Goal: Task Accomplishment & Management: Use online tool/utility

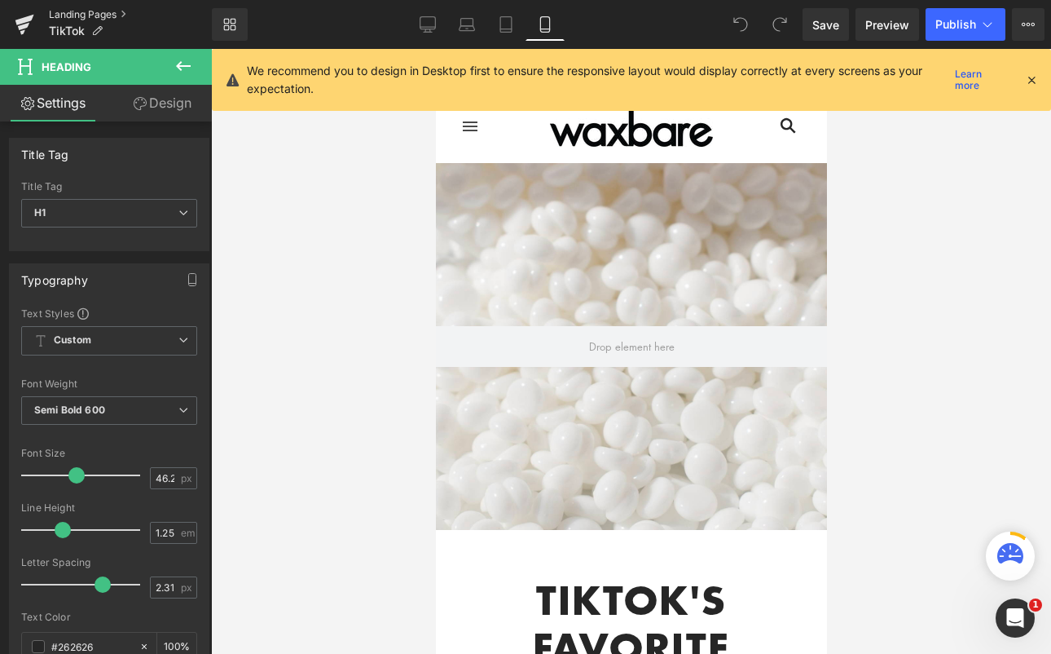
click at [71, 11] on link "Landing Pages" at bounding box center [130, 14] width 163 height 13
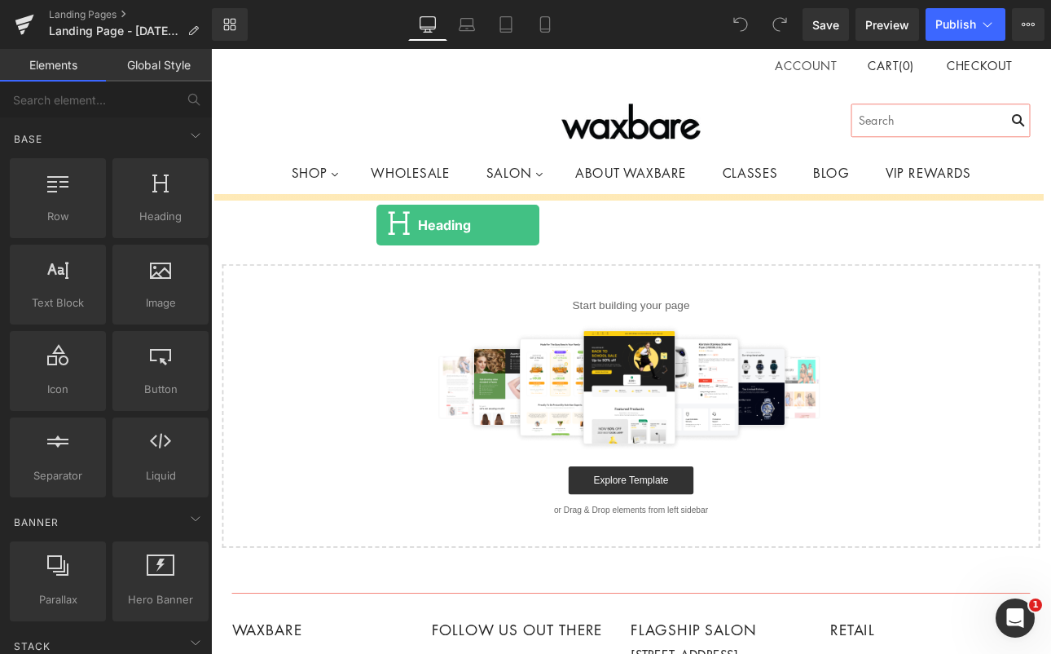
drag, startPoint x: 368, startPoint y: 255, endPoint x: 405, endPoint y: 256, distance: 37.5
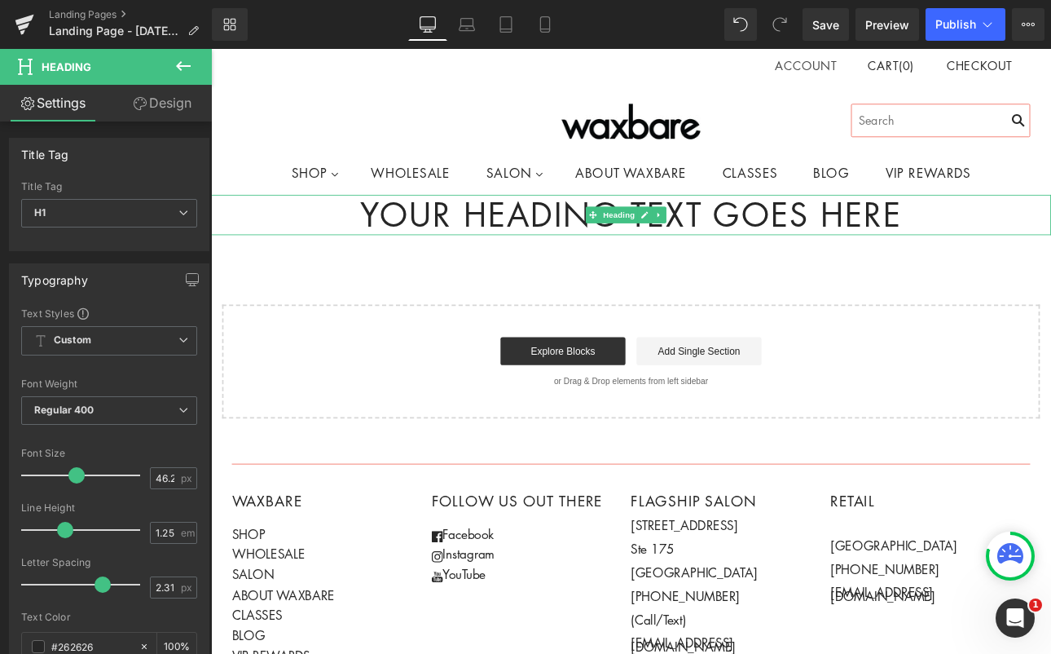
click at [1003, 236] on h1 "Your heading text goes here" at bounding box center [704, 243] width 986 height 47
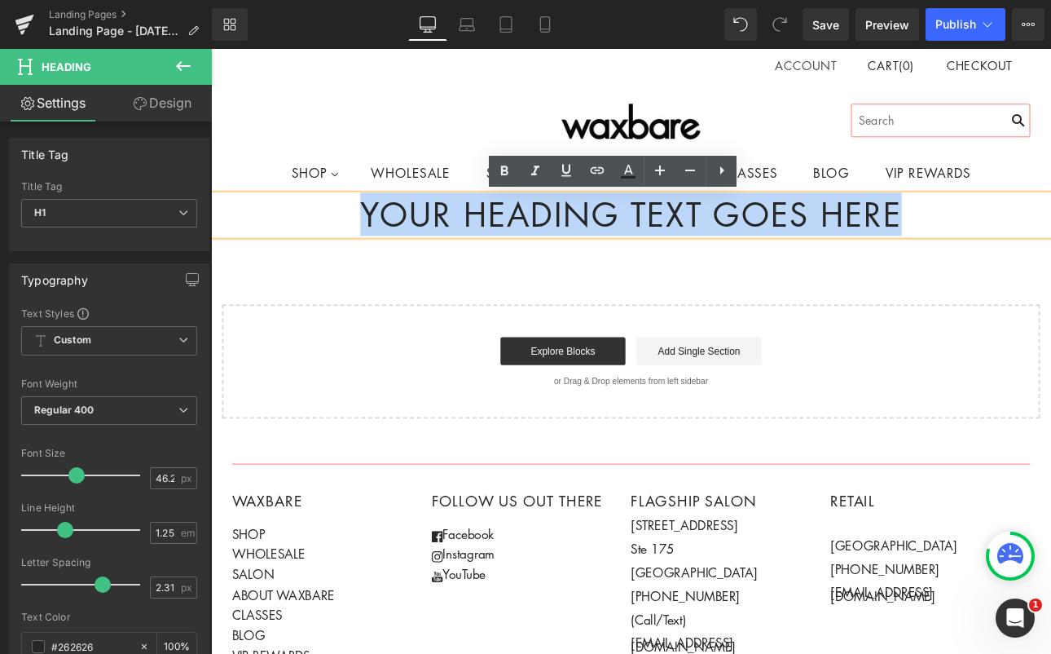
drag, startPoint x: 1015, startPoint y: 236, endPoint x: 317, endPoint y: 248, distance: 697.8
click at [317, 248] on h1 "Your heading text goes here" at bounding box center [704, 243] width 986 height 47
paste div
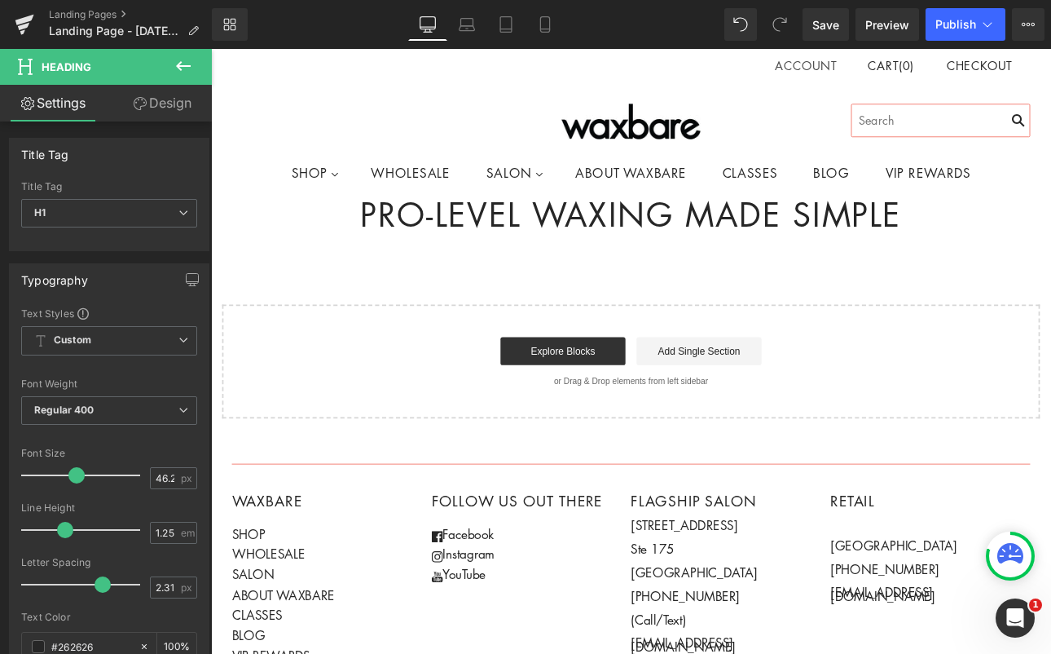
click at [172, 63] on button at bounding box center [183, 67] width 57 height 36
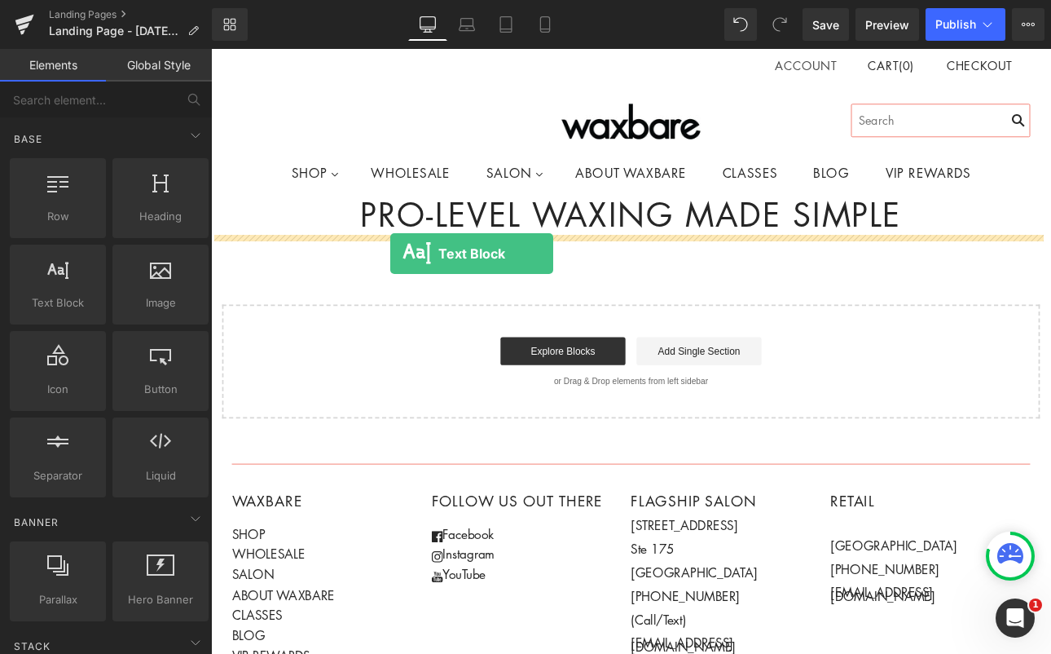
drag, startPoint x: 265, startPoint y: 342, endPoint x: 421, endPoint y: 289, distance: 165.2
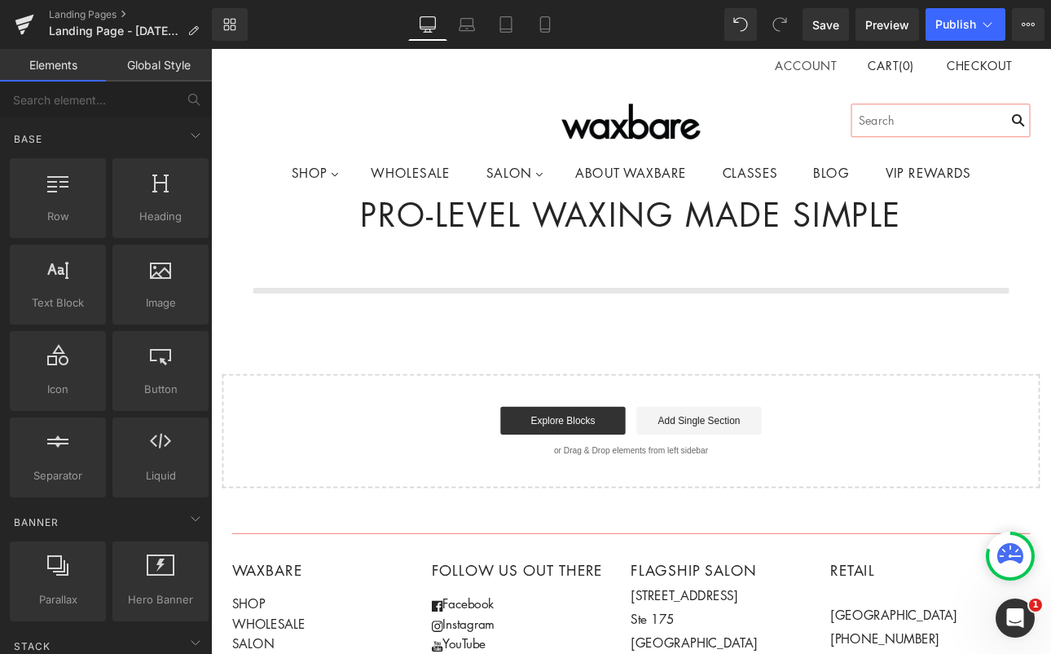
click at [421, 289] on div at bounding box center [704, 308] width 986 height 82
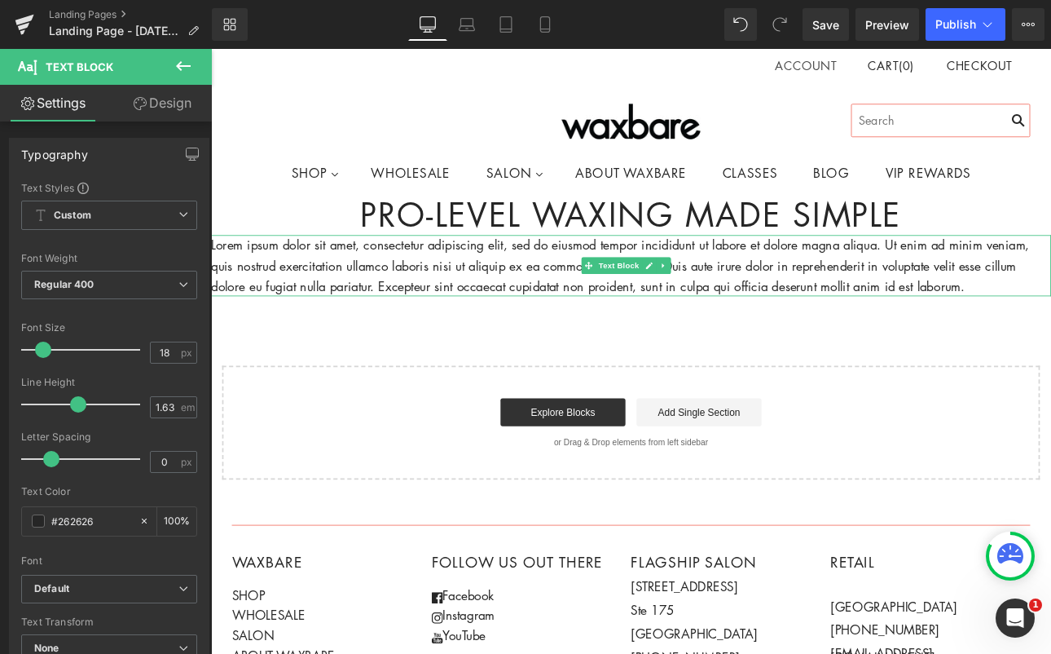
click at [1051, 333] on p "Lorem ipsum dolor sit amet, consectetur adipiscing elit, sed do eiusmod tempor …" at bounding box center [704, 303] width 986 height 72
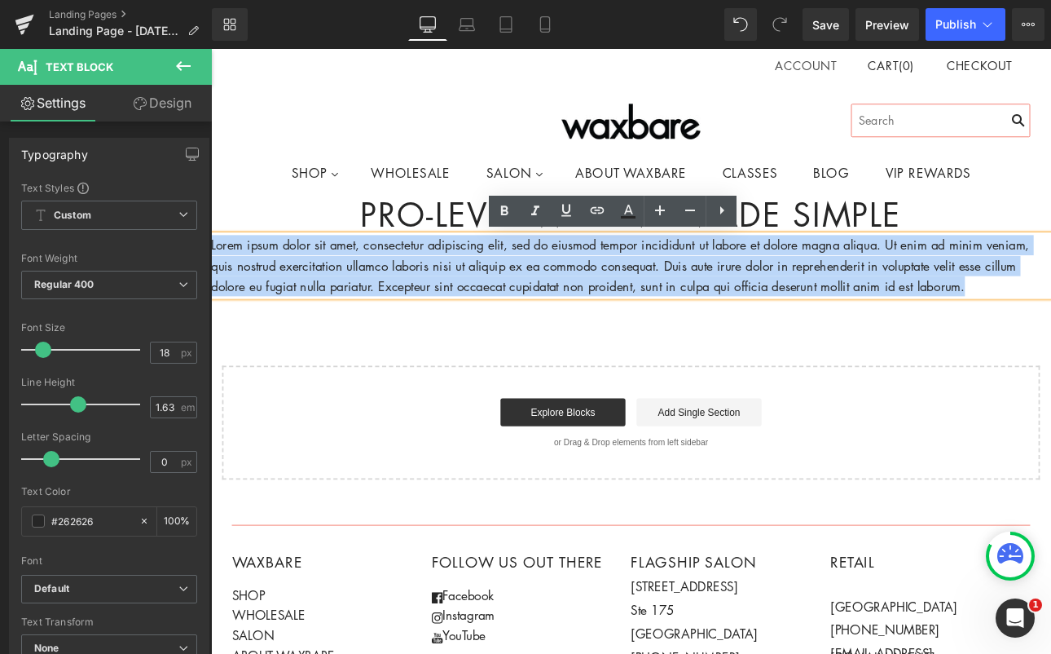
drag, startPoint x: 1113, startPoint y: 328, endPoint x: 194, endPoint y: 275, distance: 920.9
click at [211, 275] on html "Account Cart ( 0 ) Subtotal $0.00 View cart Check out Checkout" at bounding box center [704, 562] width 986 height 1027
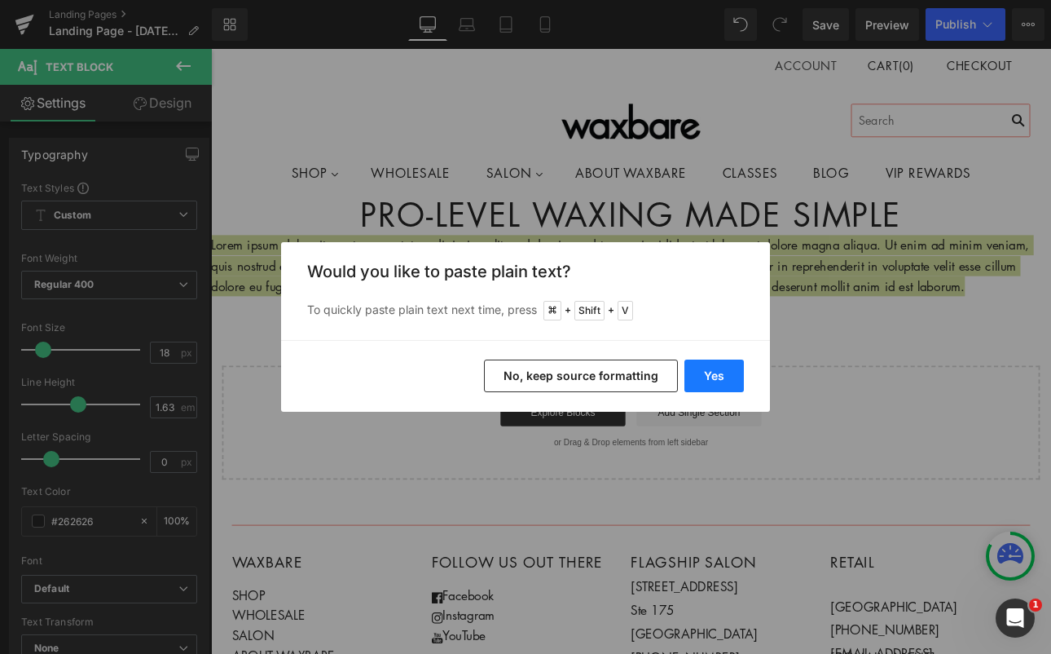
click at [716, 377] on button "Yes" at bounding box center [715, 375] width 60 height 33
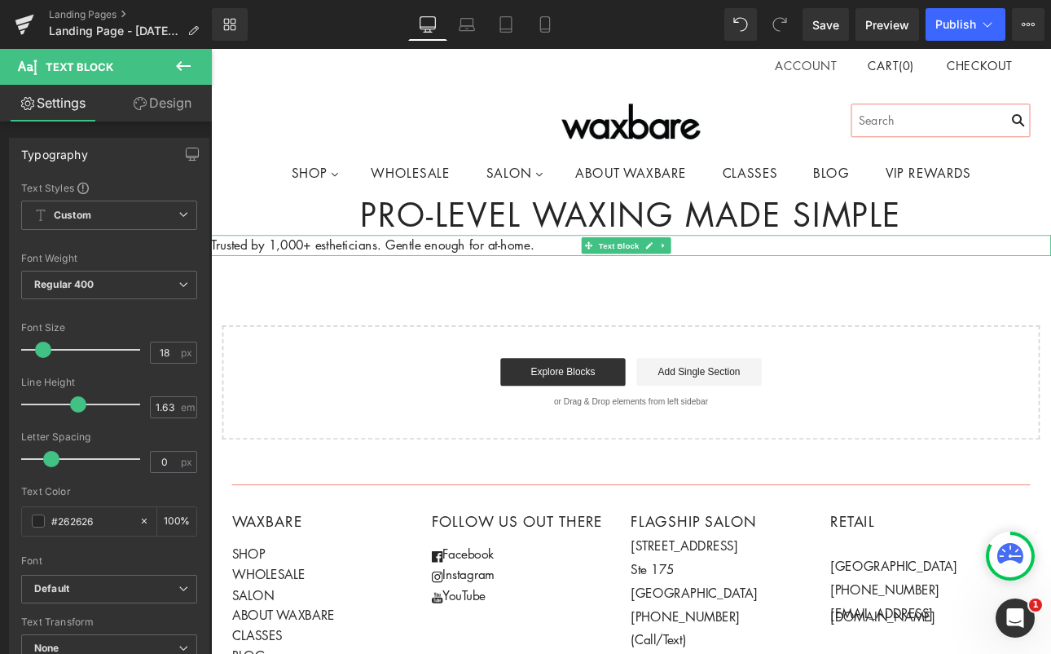
click at [599, 273] on p "Trusted by 1,000+ estheticians. Gentle enough for at-home." at bounding box center [704, 279] width 986 height 24
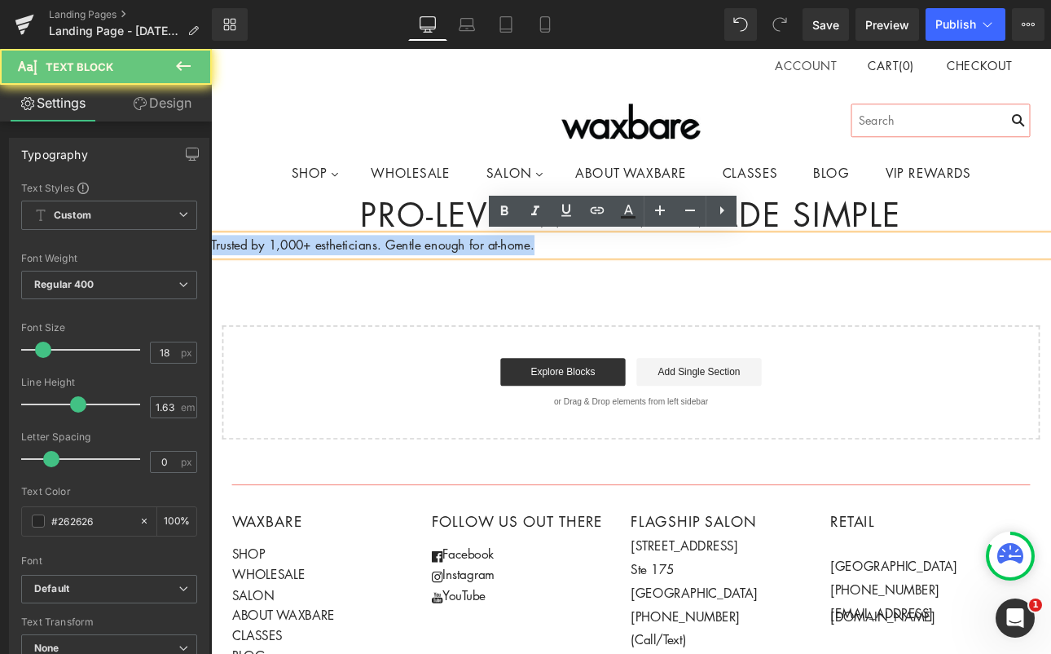
drag, startPoint x: 597, startPoint y: 273, endPoint x: 411, endPoint y: 279, distance: 186.7
click at [211, 271] on html "Account Cart ( 0 ) Subtotal $0.00 View cart Check out Checkout" at bounding box center [704, 538] width 986 height 979
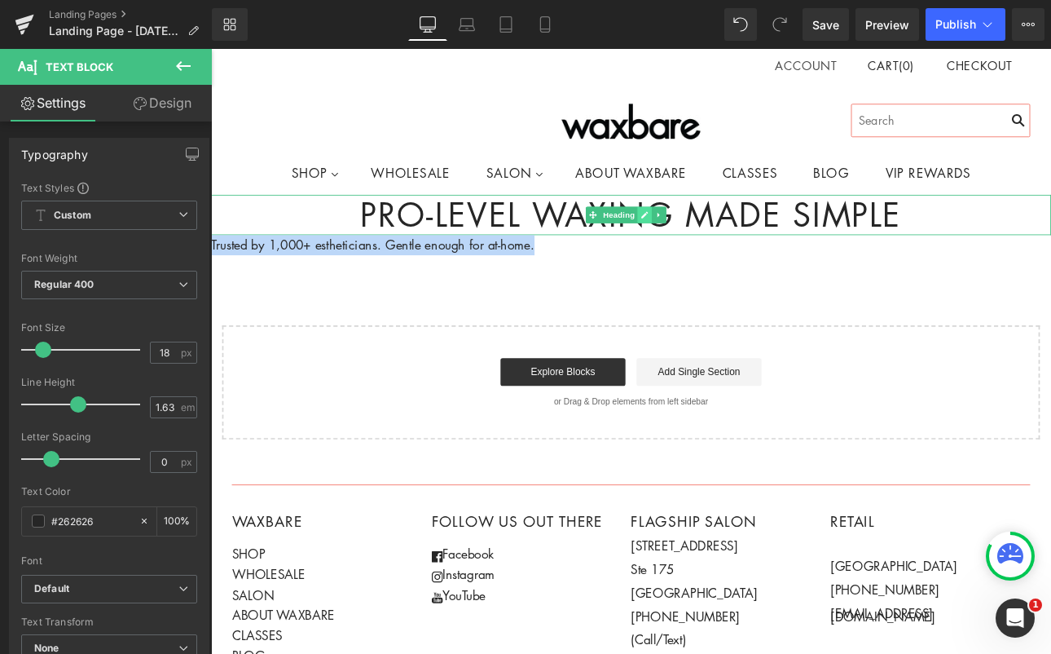
click at [723, 243] on icon at bounding box center [720, 244] width 9 height 10
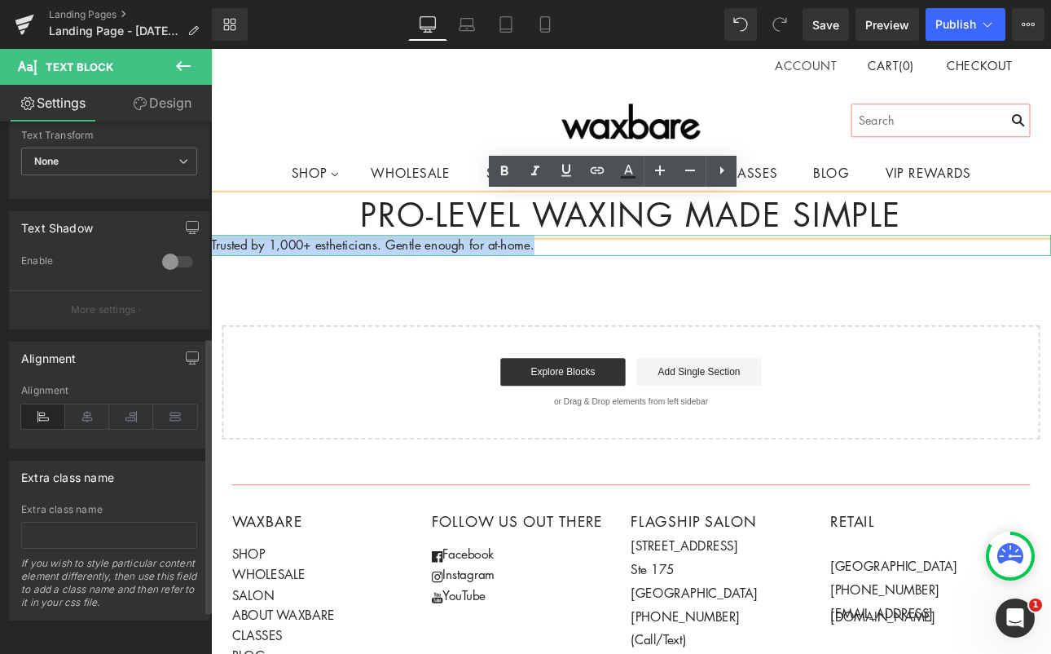
scroll to position [499, 0]
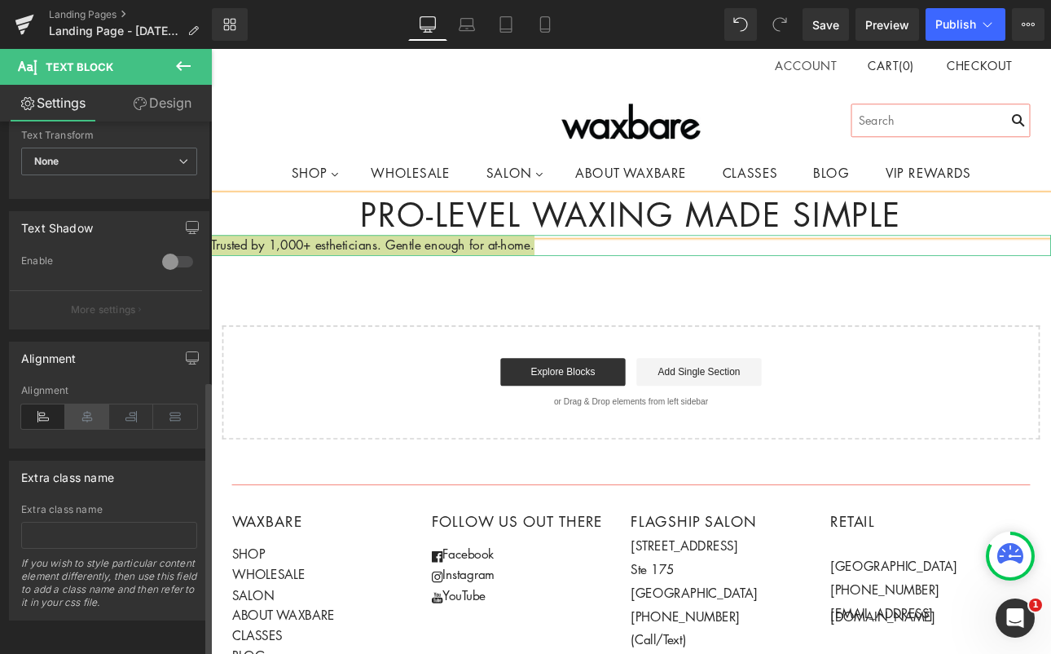
click at [95, 405] on icon at bounding box center [87, 416] width 44 height 24
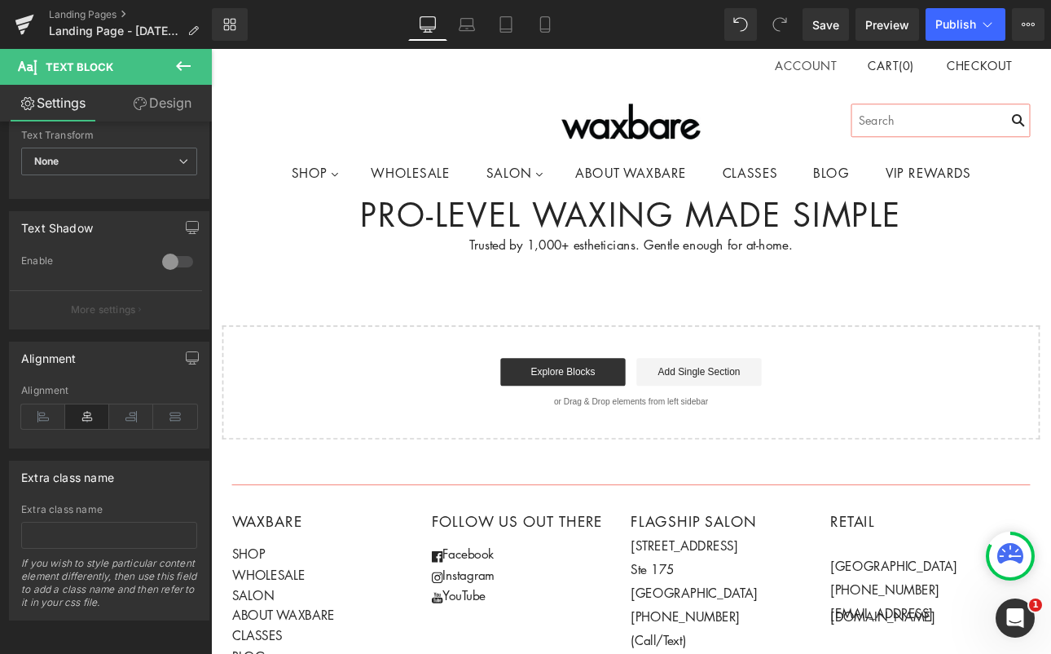
click at [865, 340] on div "Pro-level Waxing Made Simple Heading Trusted by 1,000+ estheticians. Gentle eno…" at bounding box center [704, 363] width 986 height 286
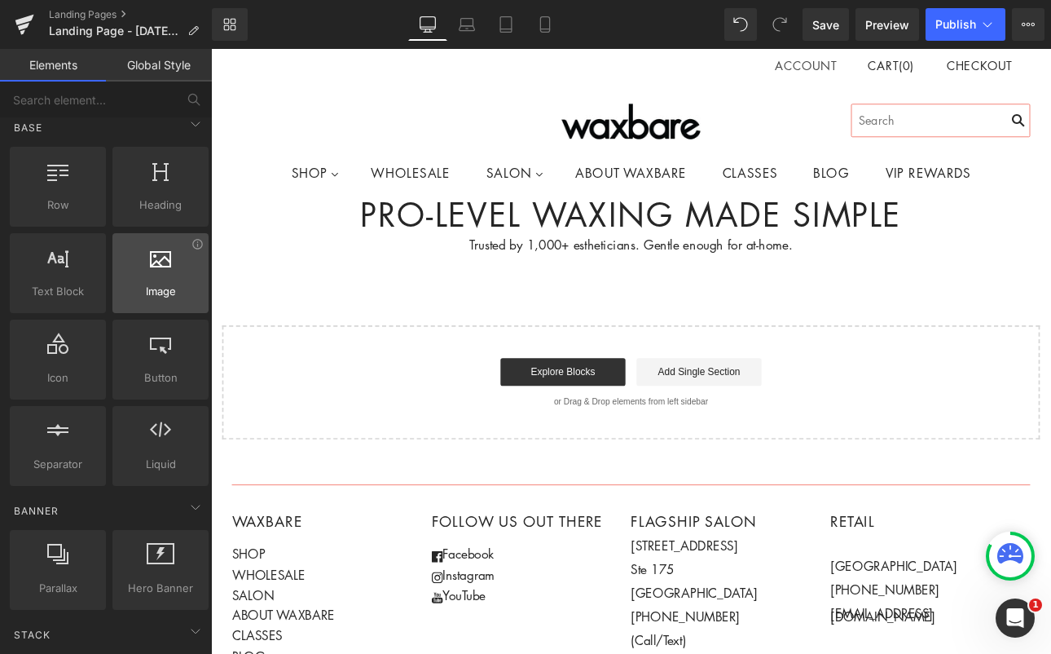
scroll to position [16, 0]
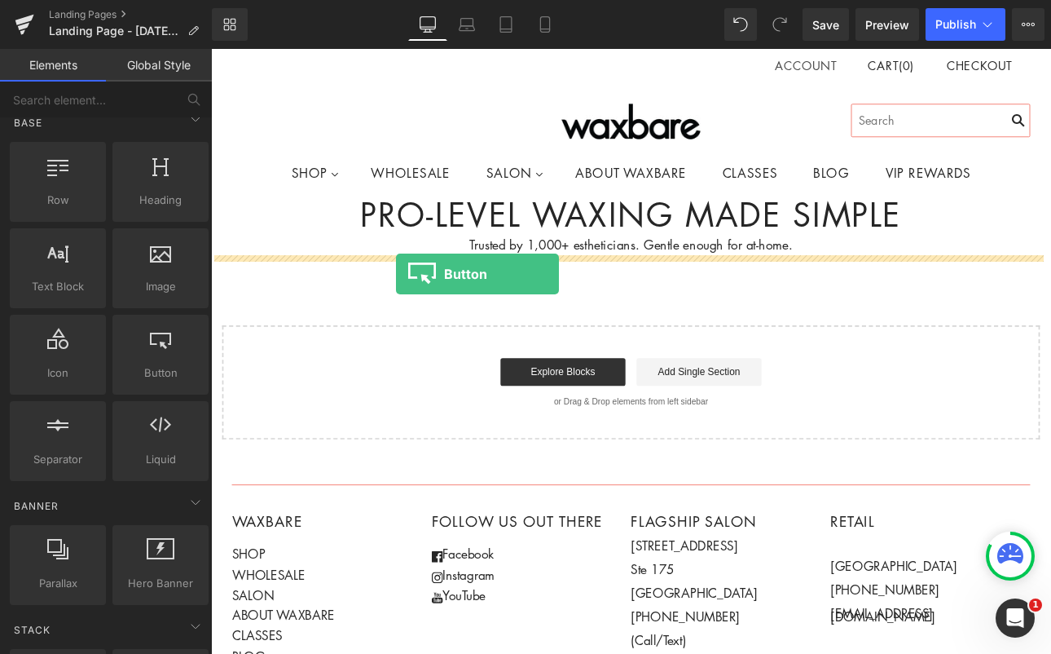
drag, startPoint x: 356, startPoint y: 410, endPoint x: 428, endPoint y: 313, distance: 120.6
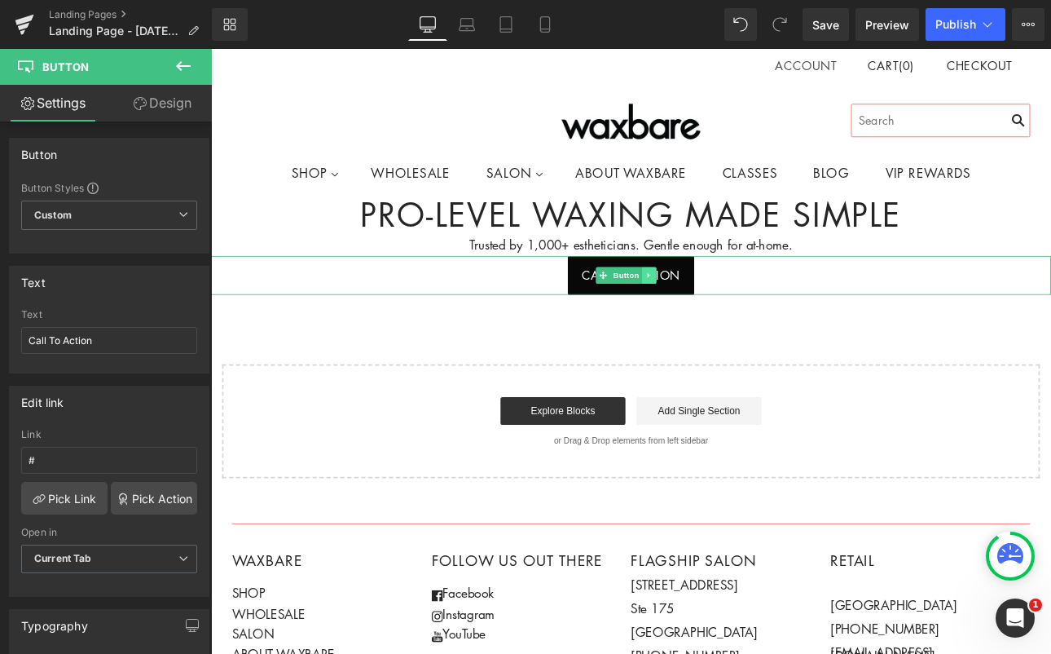
click at [723, 311] on icon at bounding box center [724, 314] width 2 height 6
click at [732, 311] on icon at bounding box center [733, 314] width 9 height 9
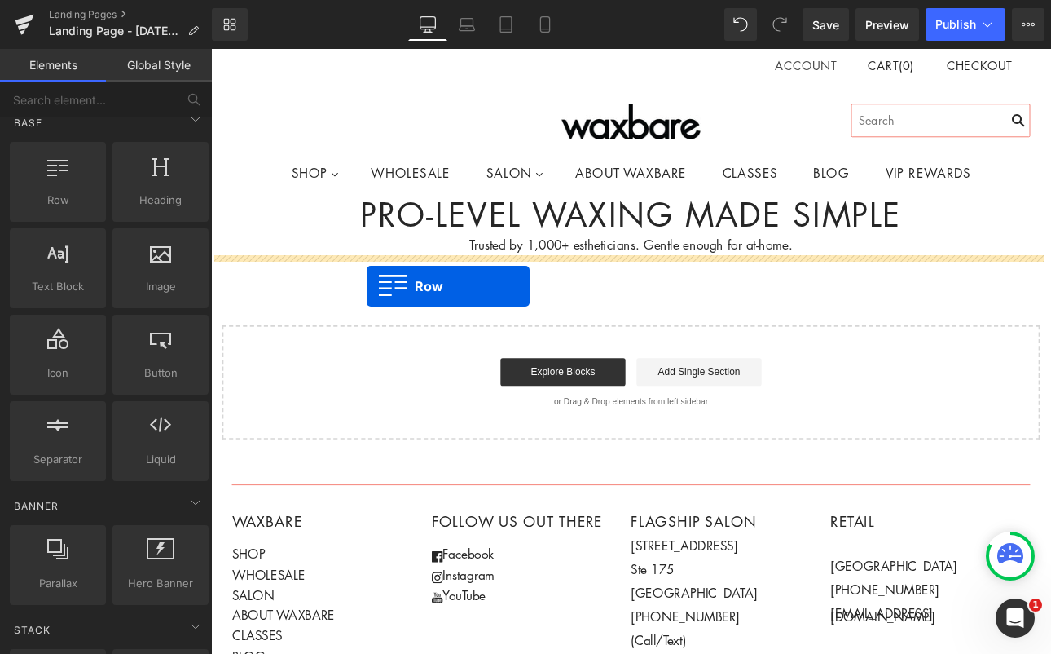
drag, startPoint x: 257, startPoint y: 244, endPoint x: 394, endPoint y: 327, distance: 160.2
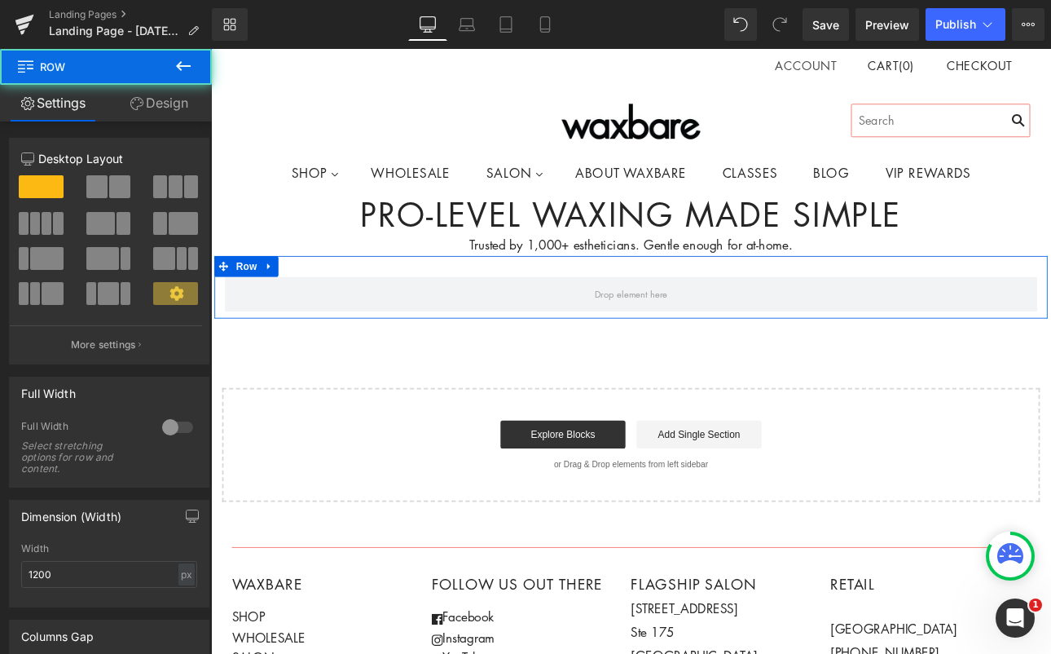
click at [110, 192] on span at bounding box center [119, 186] width 21 height 23
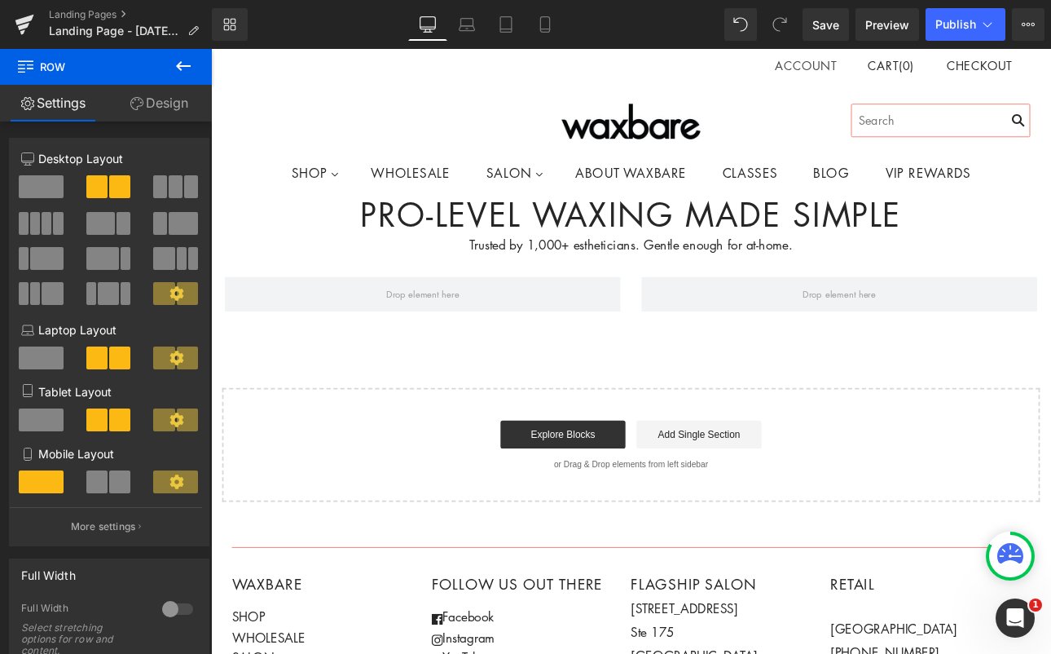
click at [174, 65] on icon at bounding box center [184, 66] width 20 height 20
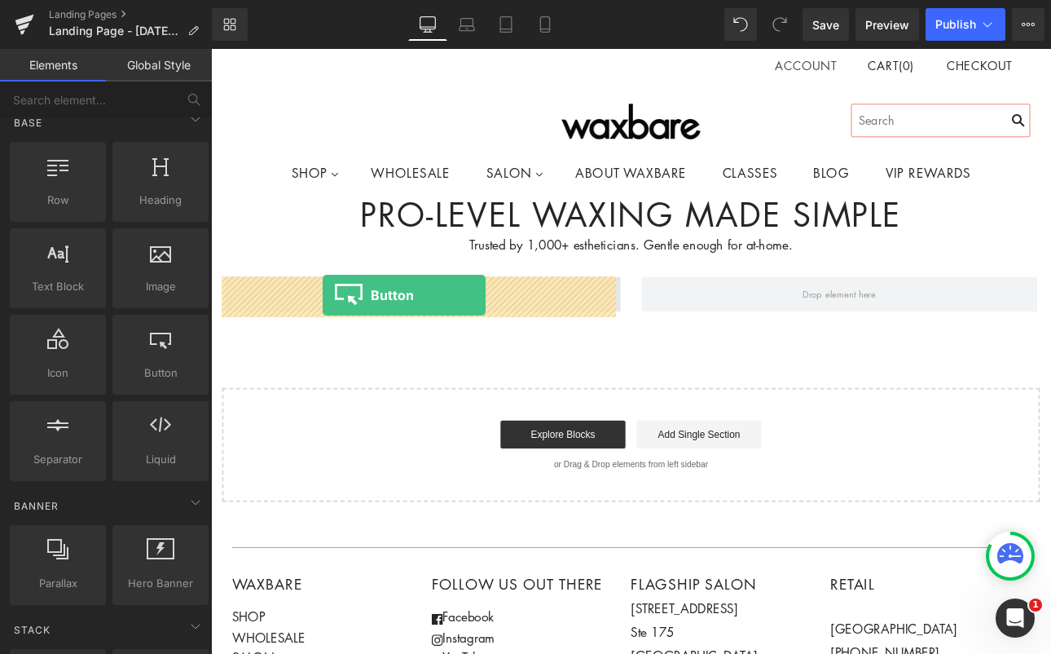
drag, startPoint x: 362, startPoint y: 417, endPoint x: 342, endPoint y: 337, distance: 82.2
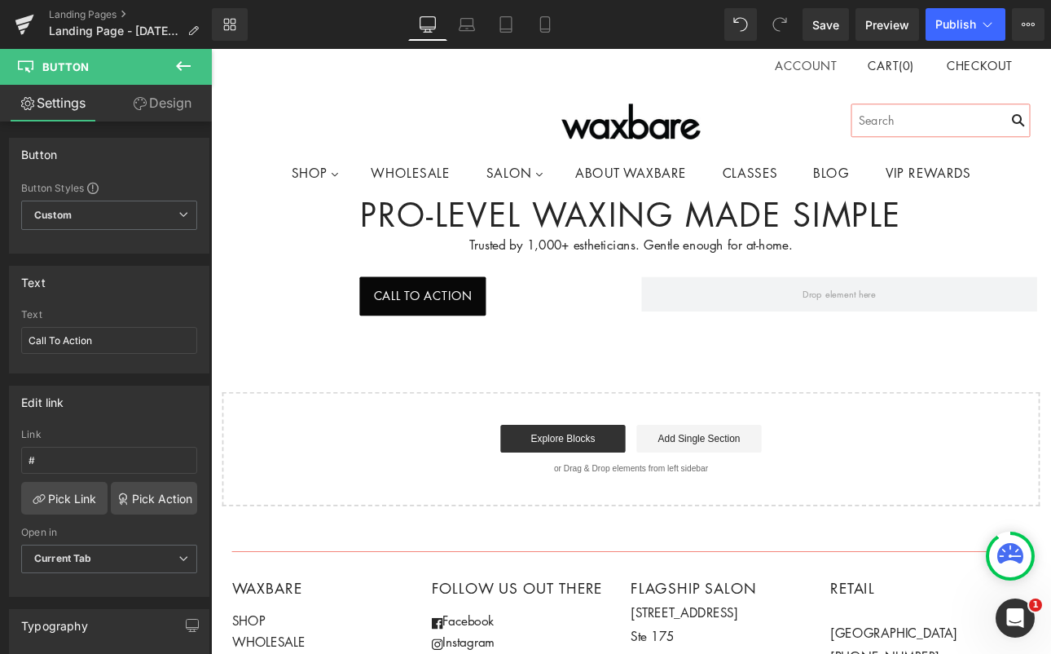
click at [179, 64] on icon at bounding box center [183, 66] width 15 height 10
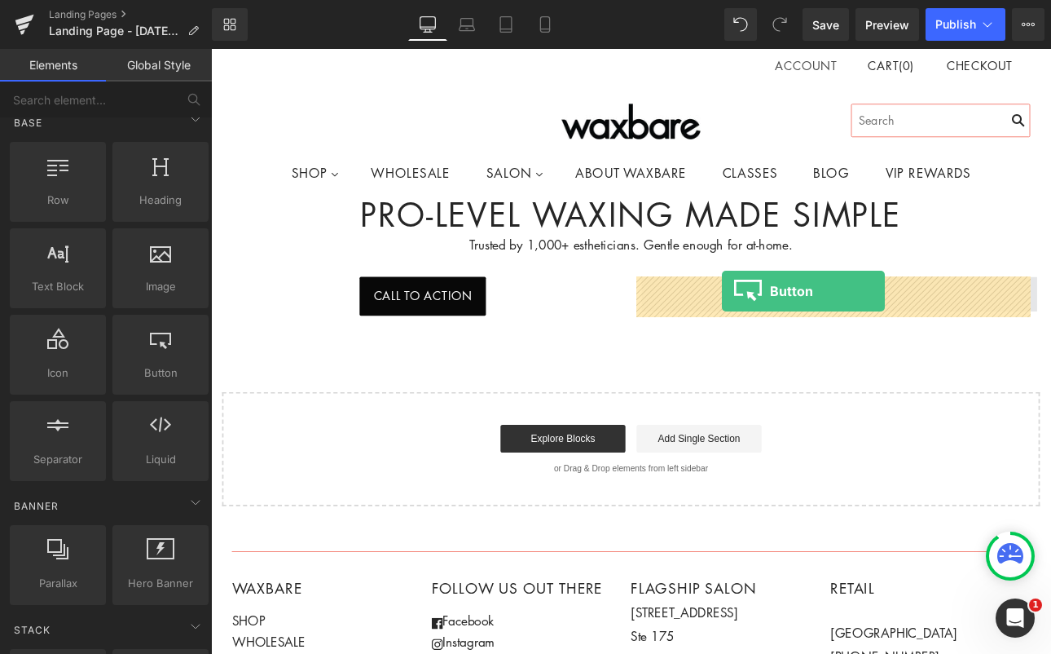
drag, startPoint x: 378, startPoint y: 414, endPoint x: 811, endPoint y: 333, distance: 440.4
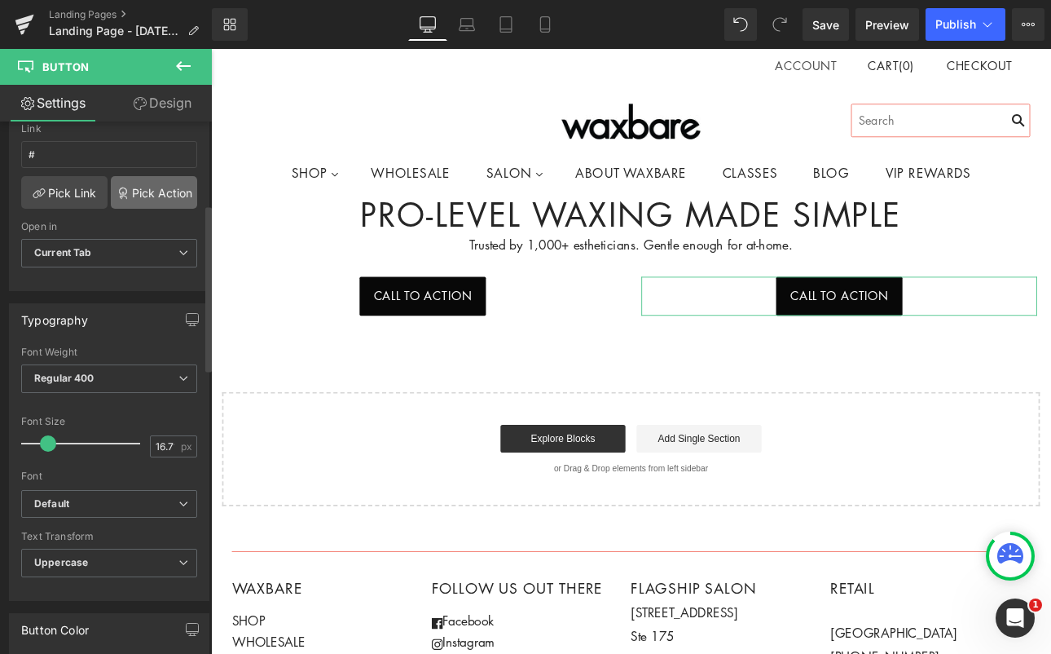
scroll to position [346, 0]
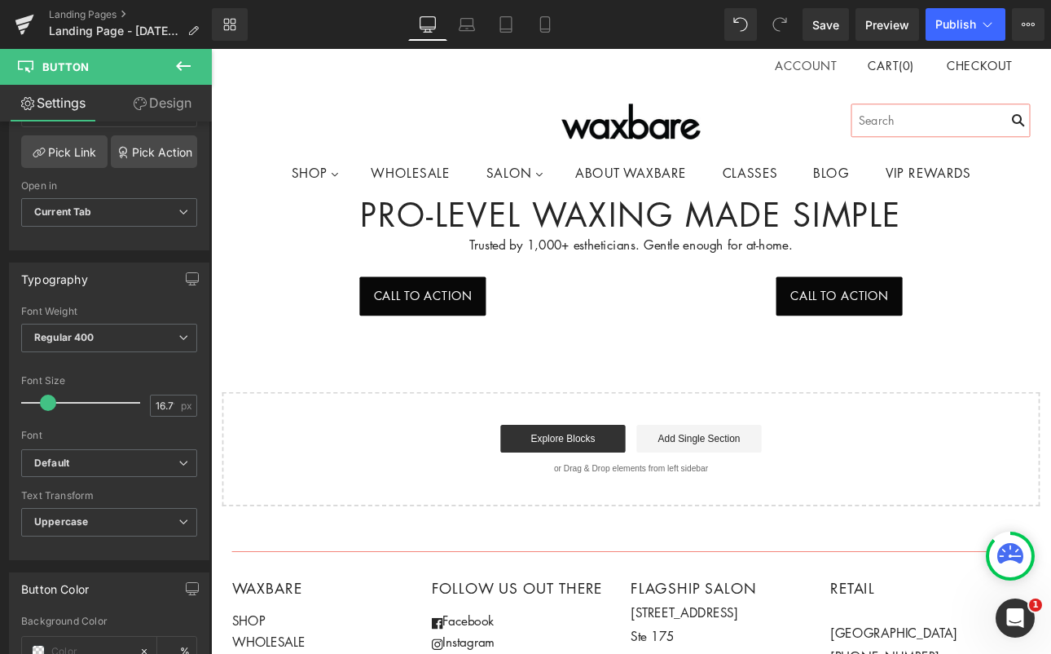
click at [168, 65] on button at bounding box center [183, 67] width 57 height 36
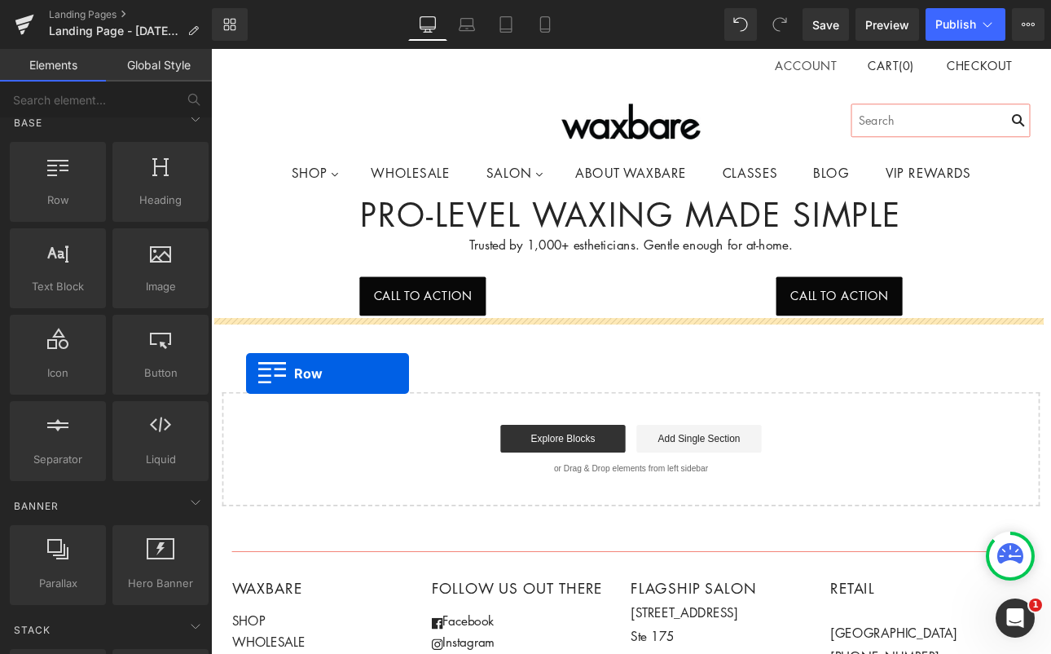
drag, startPoint x: 270, startPoint y: 227, endPoint x: 252, endPoint y: 430, distance: 202.9
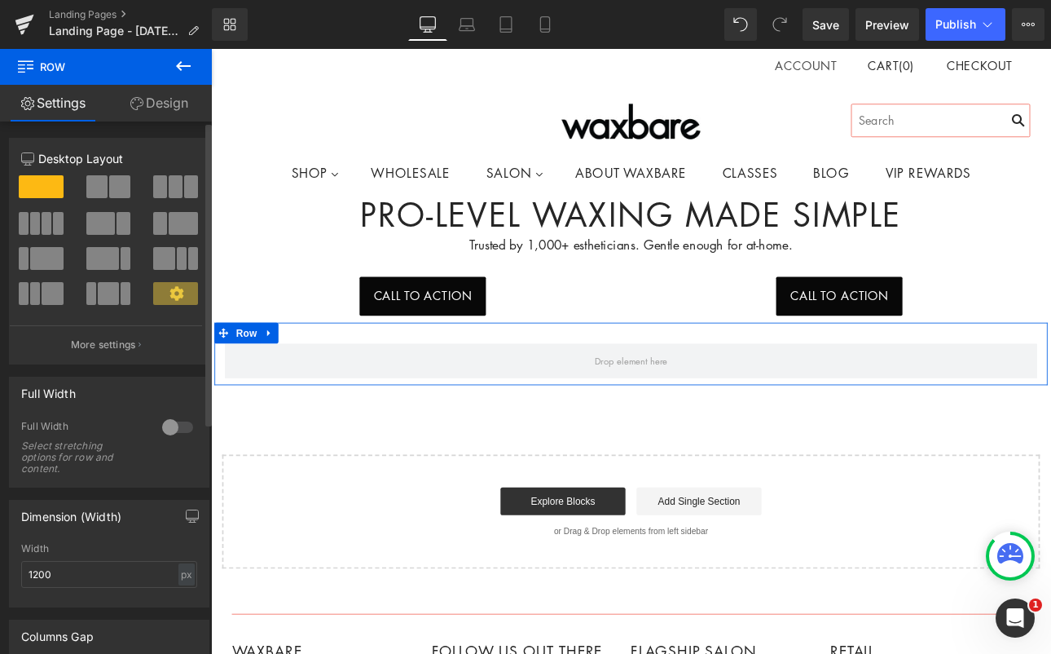
click at [114, 183] on span at bounding box center [119, 186] width 21 height 23
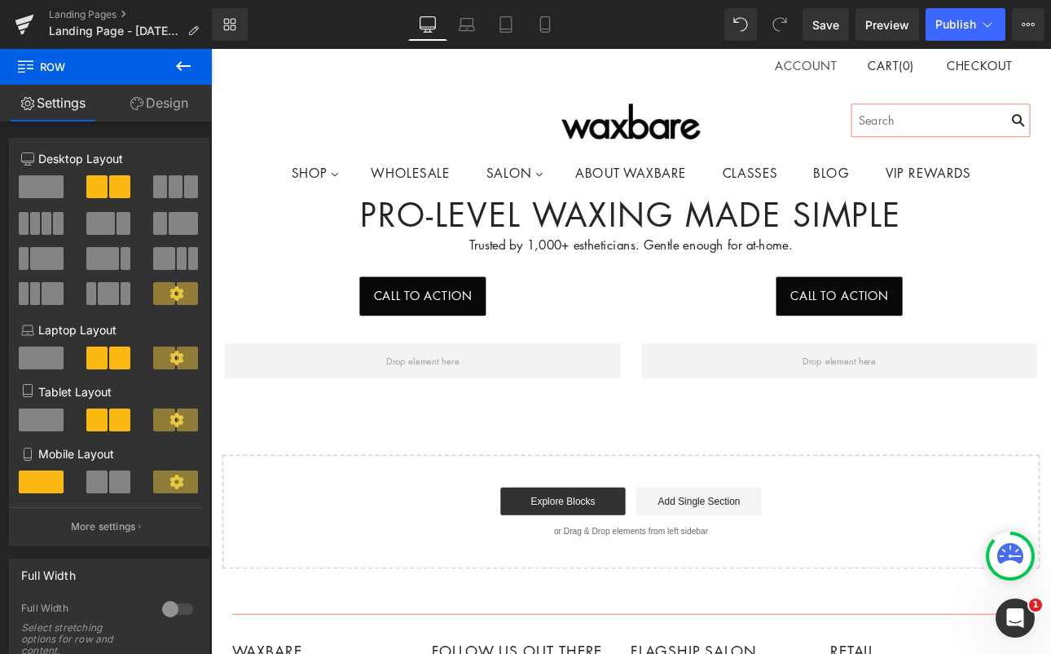
click at [175, 73] on icon at bounding box center [184, 66] width 20 height 20
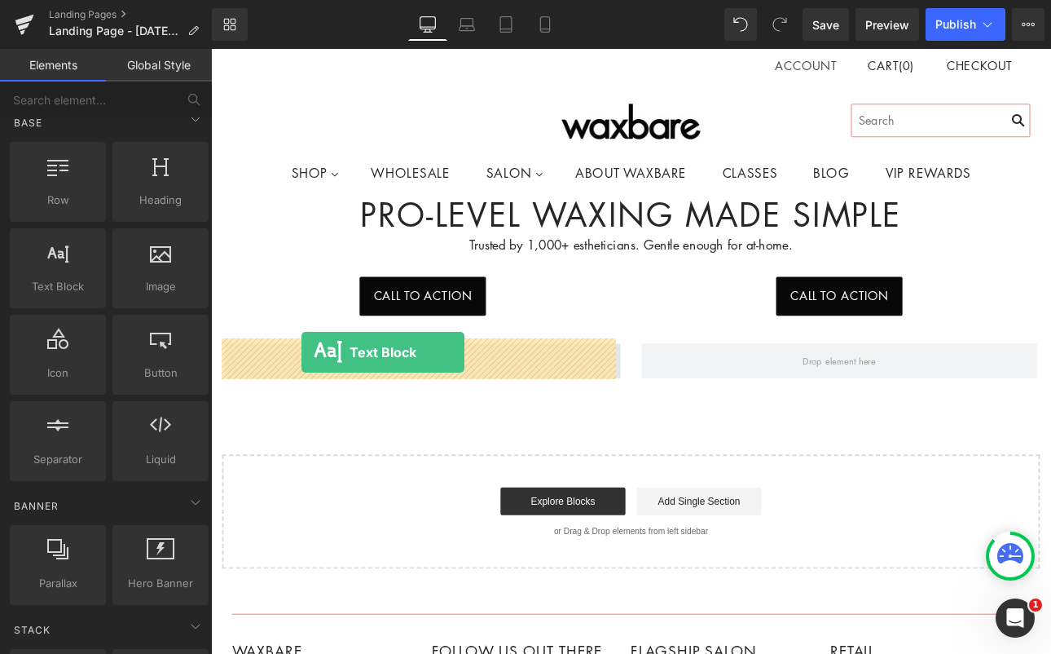
drag, startPoint x: 266, startPoint y: 320, endPoint x: 317, endPoint y: 405, distance: 99.1
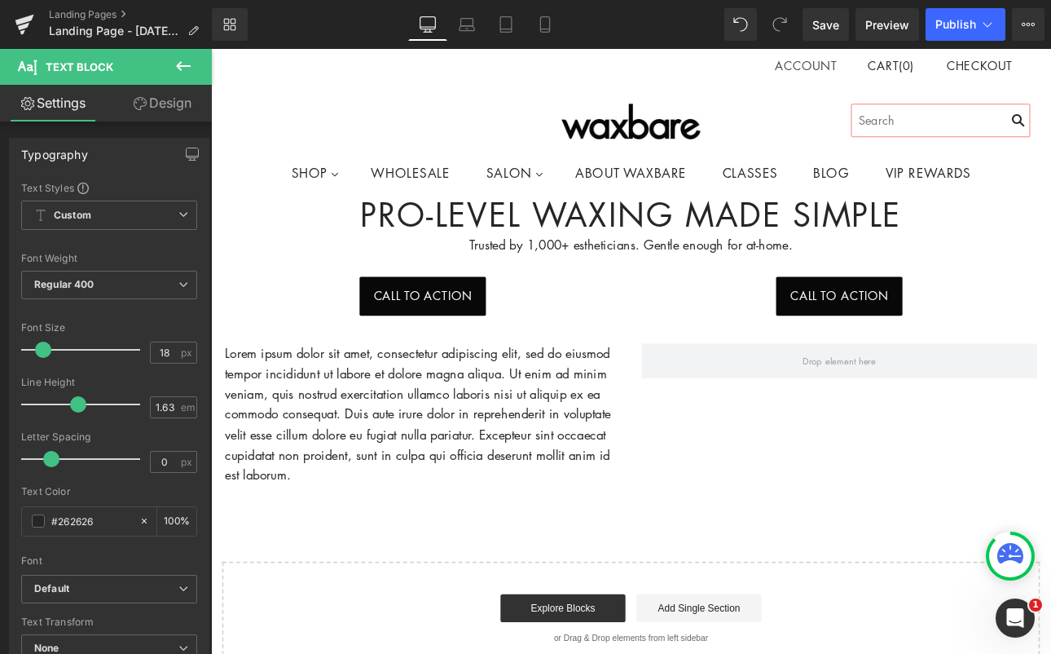
click at [187, 65] on icon at bounding box center [183, 66] width 15 height 10
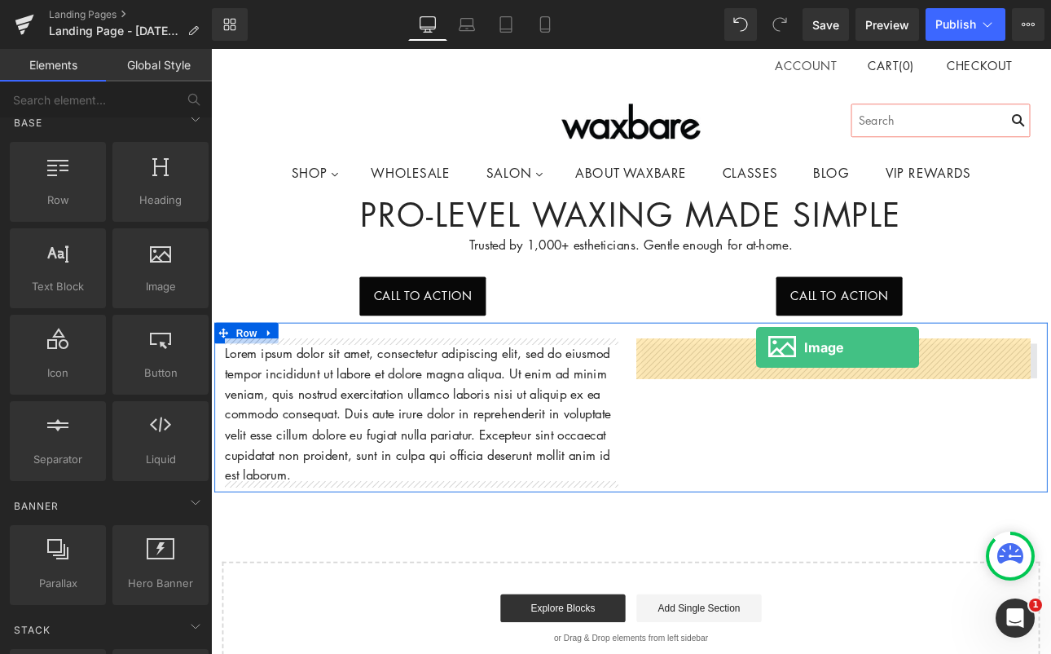
drag, startPoint x: 368, startPoint y: 332, endPoint x: 851, endPoint y: 399, distance: 487.2
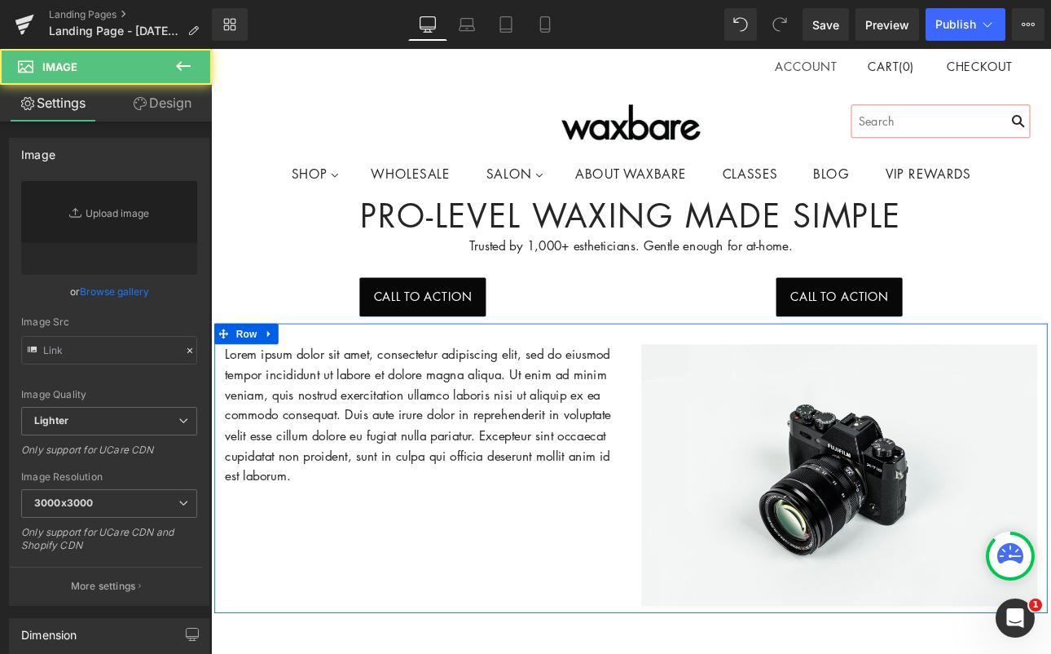
type input "//d1um8515vdn9kb.cloudfront.net/images/parallax.jpg"
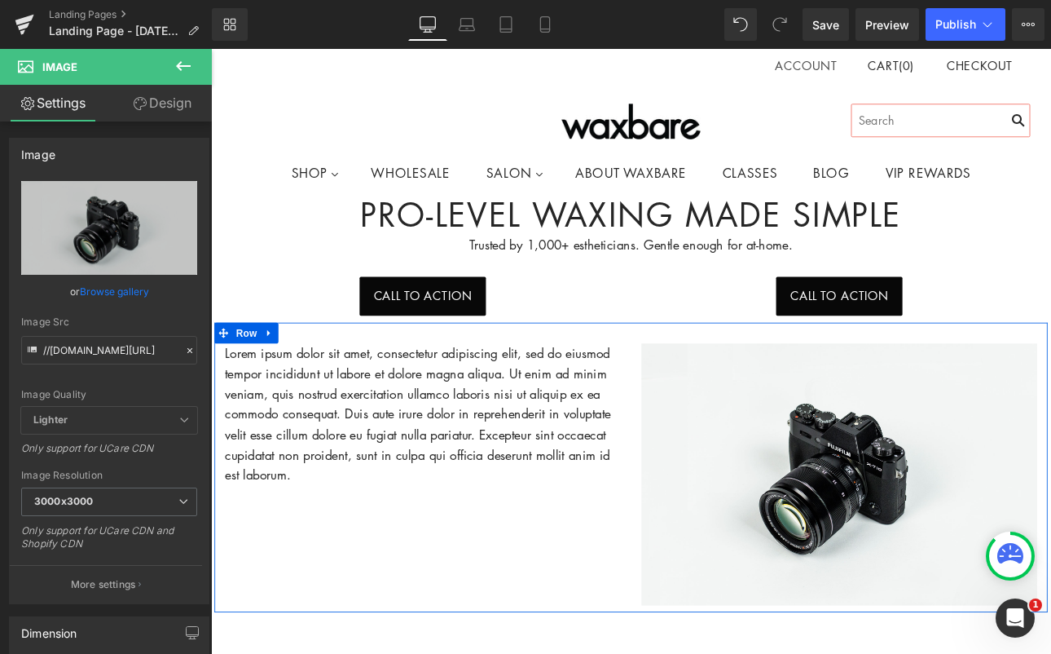
scroll to position [0, 0]
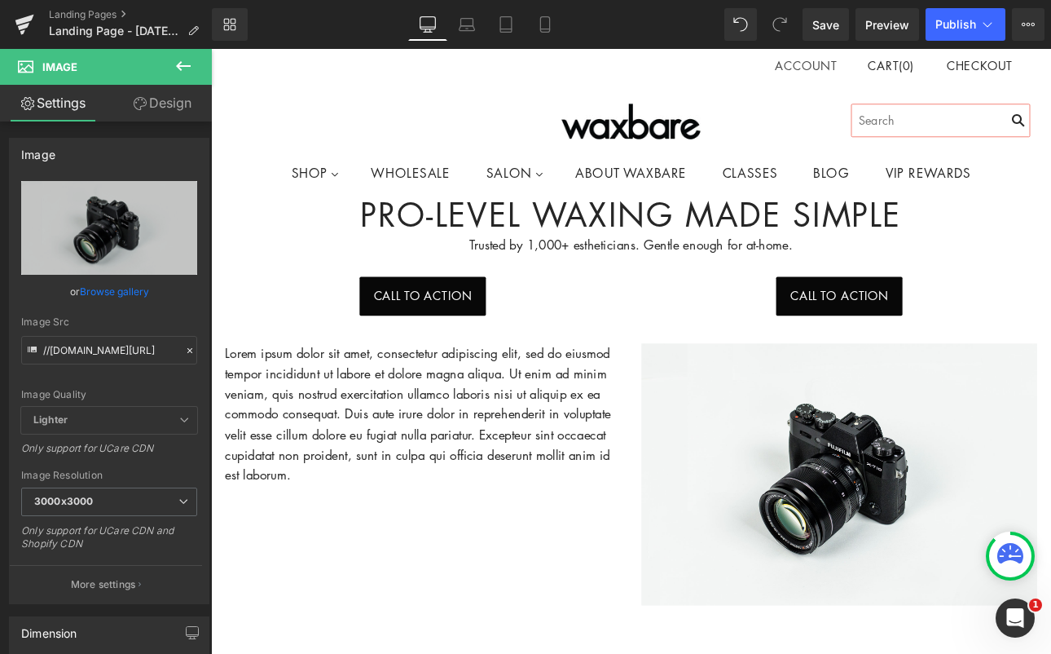
click at [179, 60] on icon at bounding box center [184, 66] width 20 height 20
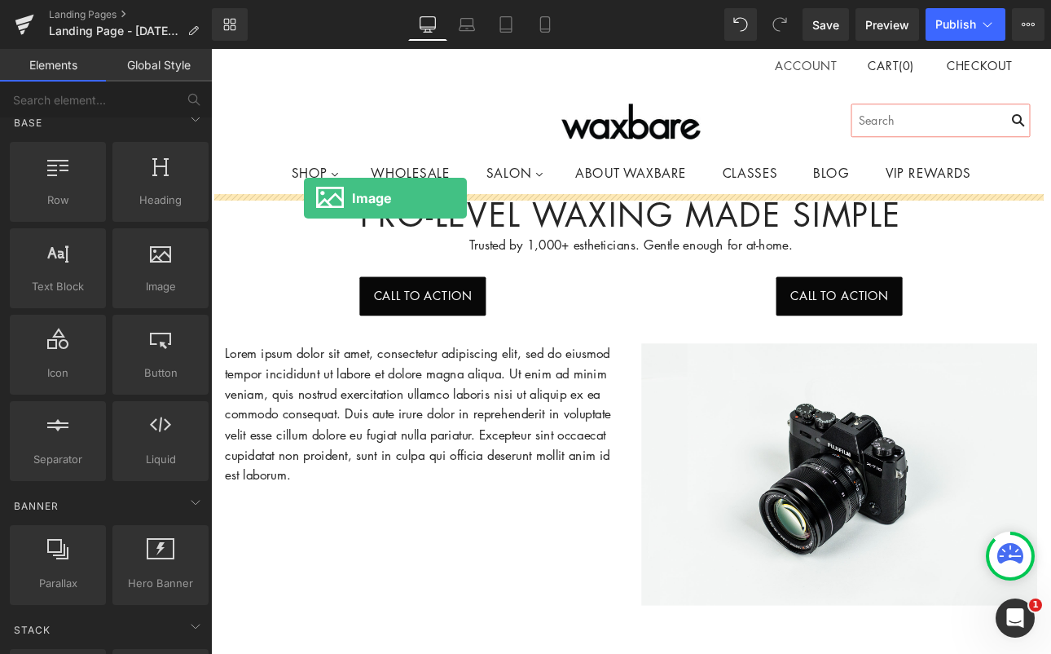
drag, startPoint x: 378, startPoint y: 315, endPoint x: 320, endPoint y: 224, distance: 108.1
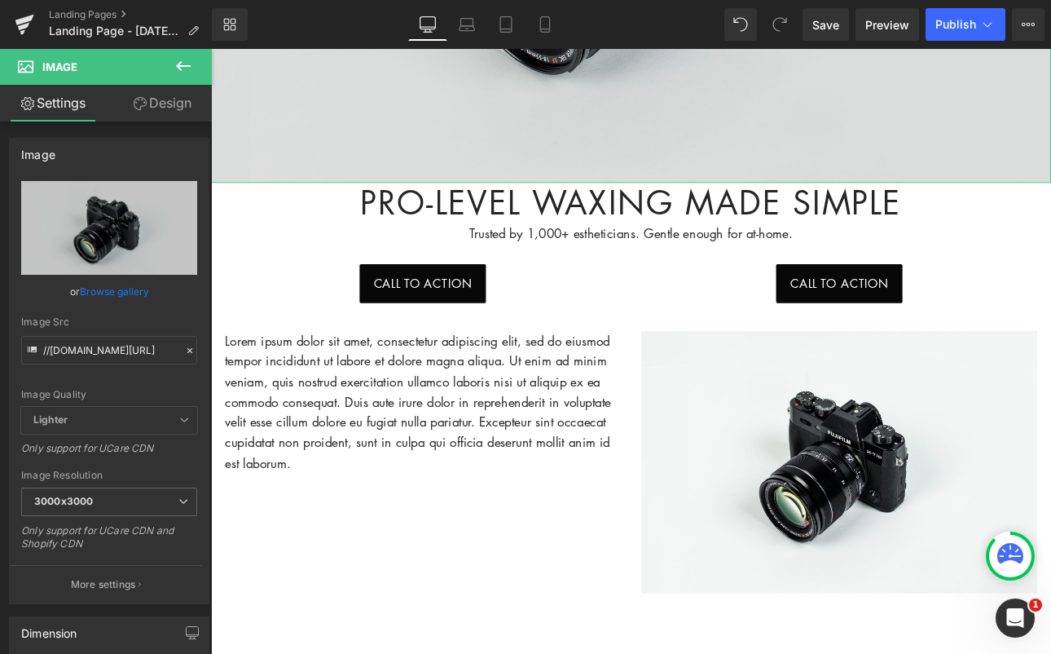
scroll to position [672, 0]
